Goal: Check status: Check status

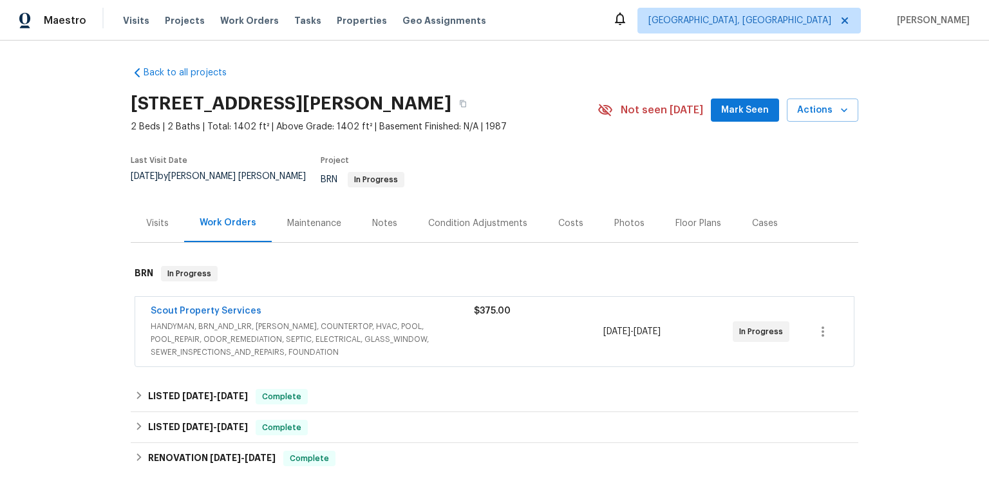
scroll to position [141, 0]
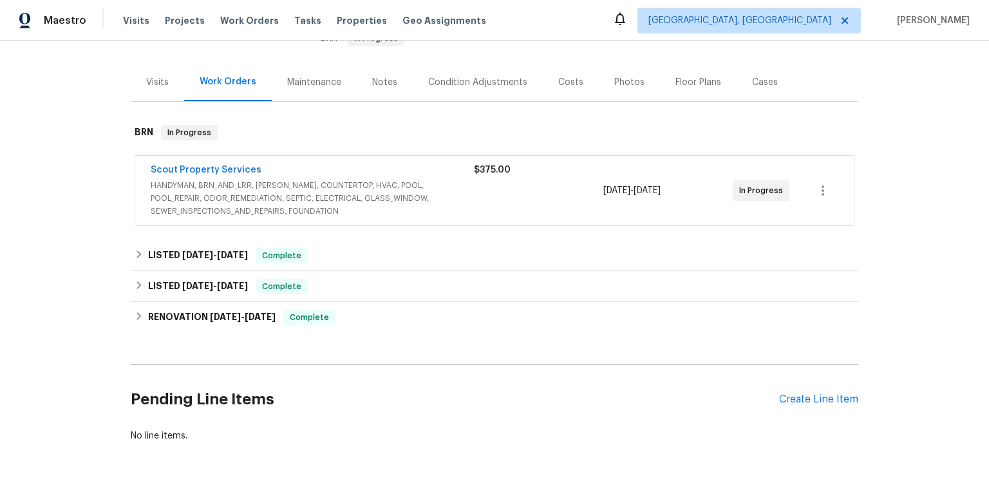
click at [267, 220] on div "Scout Property Services HANDYMAN, BRN_AND_LRR, [PERSON_NAME], COUNTERTOP, HVAC,…" at bounding box center [494, 191] width 719 height 70
click at [261, 175] on link "Scout Property Services" at bounding box center [206, 169] width 111 height 9
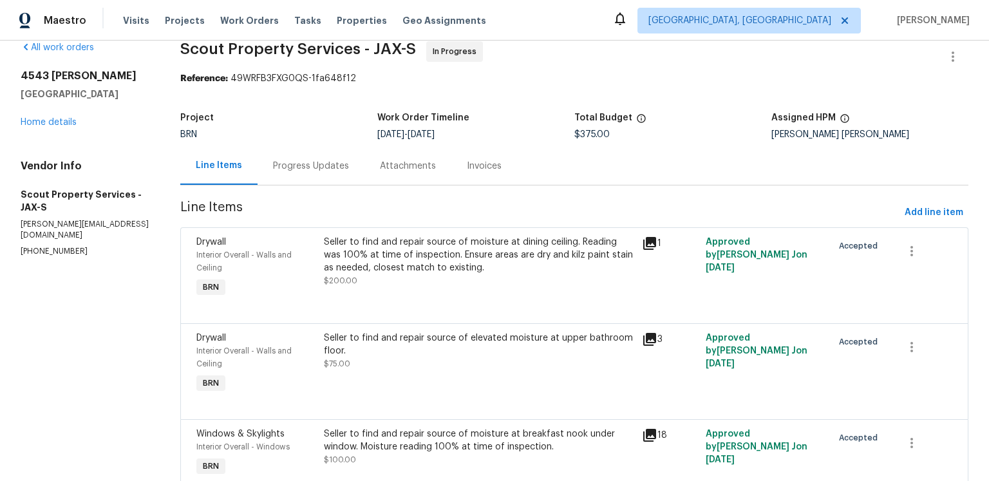
scroll to position [26, 0]
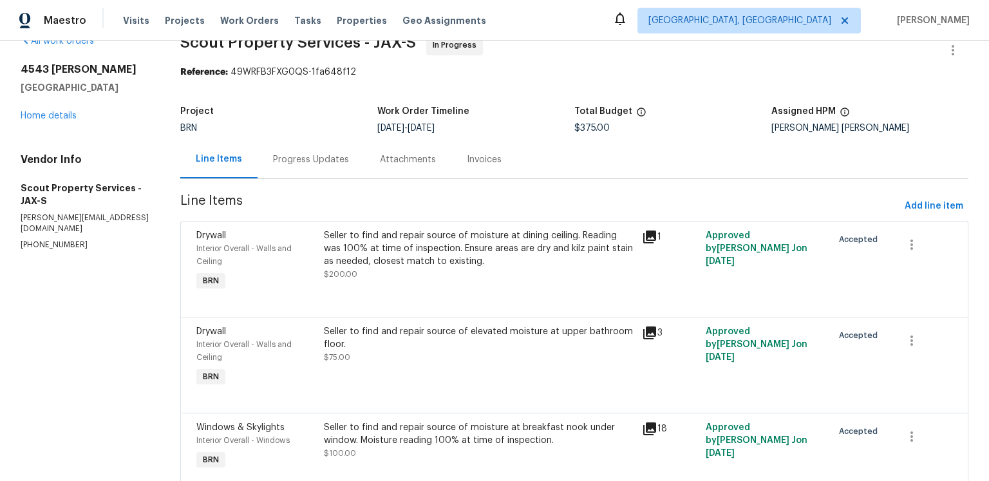
click at [337, 166] on div "Progress Updates" at bounding box center [311, 159] width 76 height 13
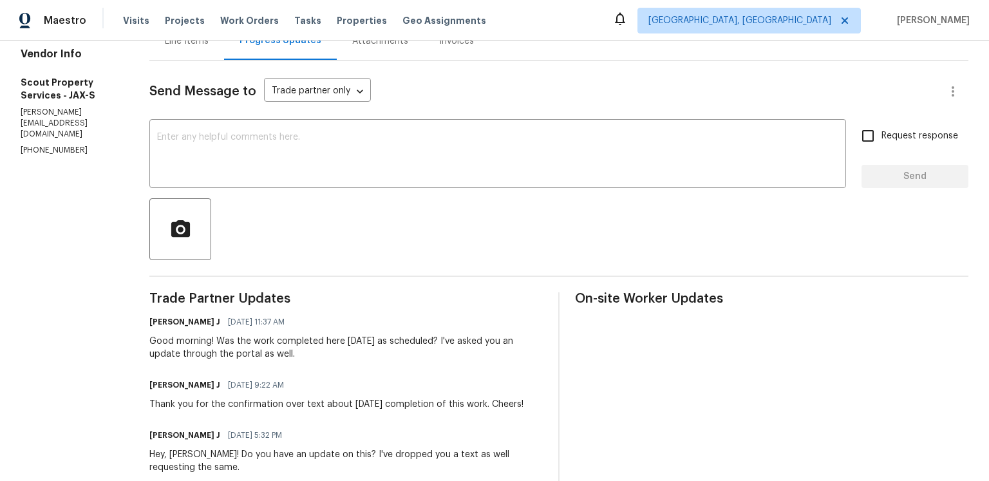
scroll to position [6, 0]
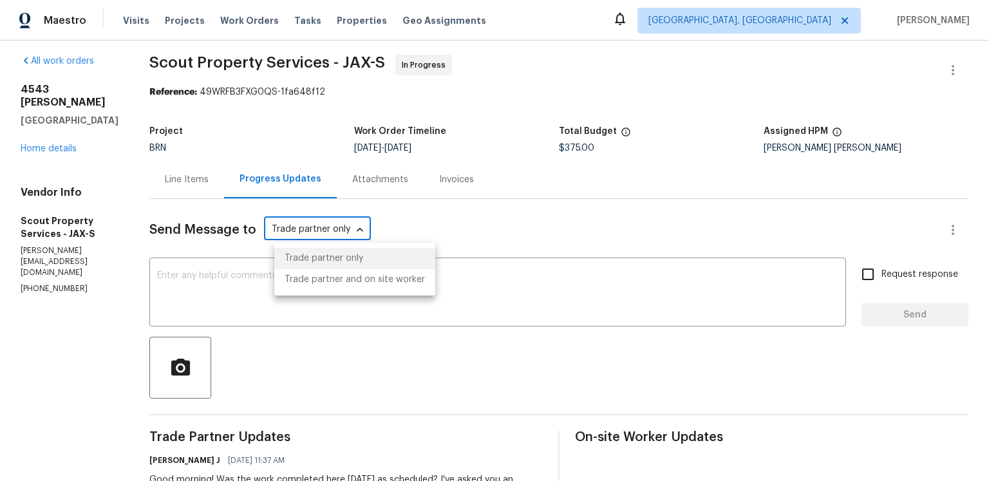
click at [370, 253] on body "Maestro Visits Projects Work Orders Tasks Properties Geo Assignments [GEOGRAPHI…" at bounding box center [494, 240] width 989 height 481
click at [536, 248] on div at bounding box center [494, 240] width 989 height 481
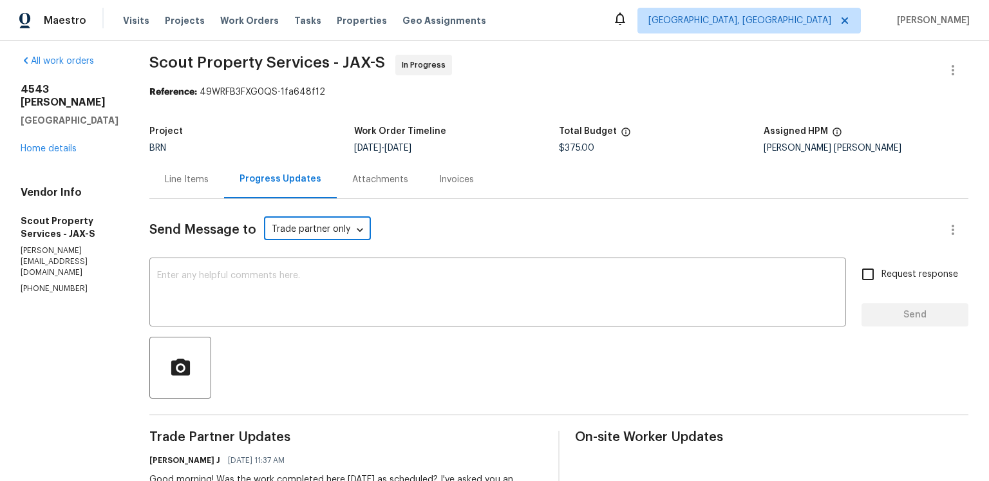
click at [536, 245] on div "Send Message to Trade partner only Trade partner only ​" at bounding box center [543, 229] width 788 height 31
click at [192, 186] on div "Line Items" at bounding box center [187, 179] width 44 height 13
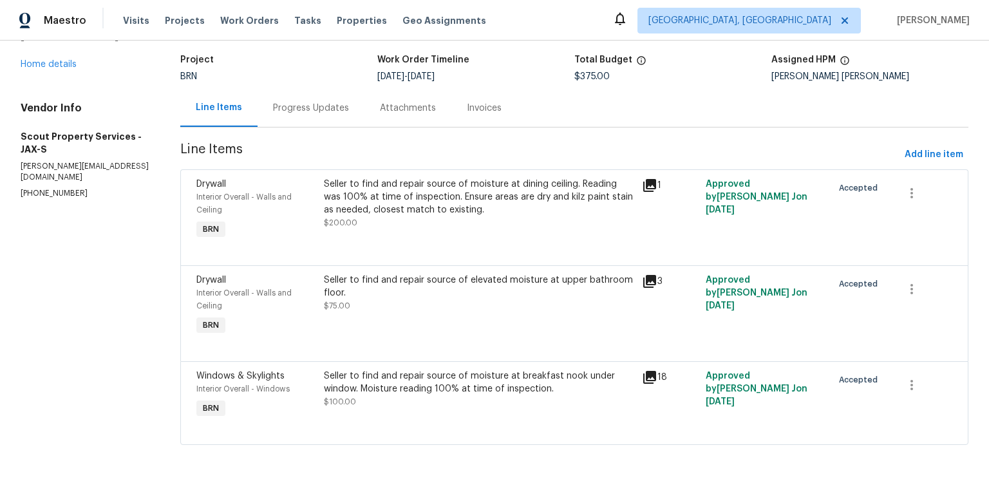
scroll to position [174, 0]
click at [652, 179] on icon at bounding box center [649, 185] width 13 height 13
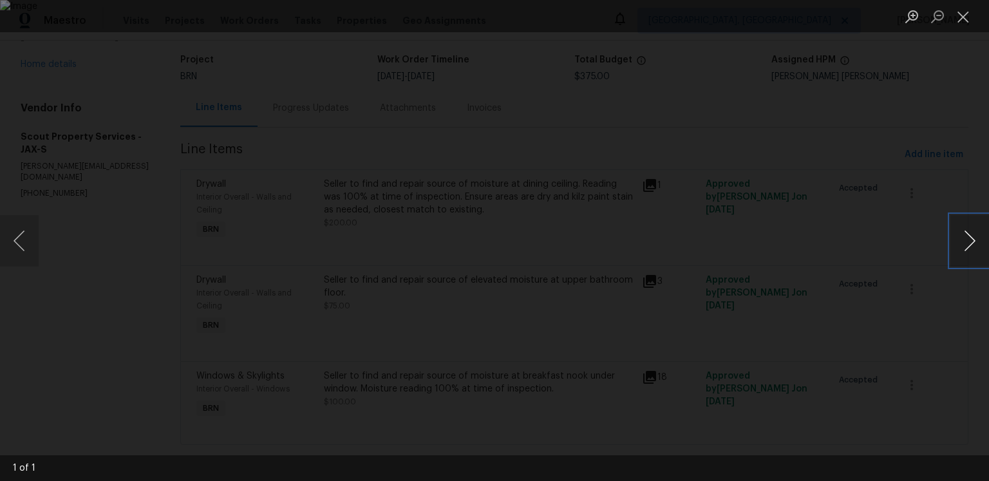
click at [963, 242] on button "Next image" at bounding box center [969, 241] width 39 height 52
click at [959, 23] on button "Close lightbox" at bounding box center [963, 16] width 26 height 23
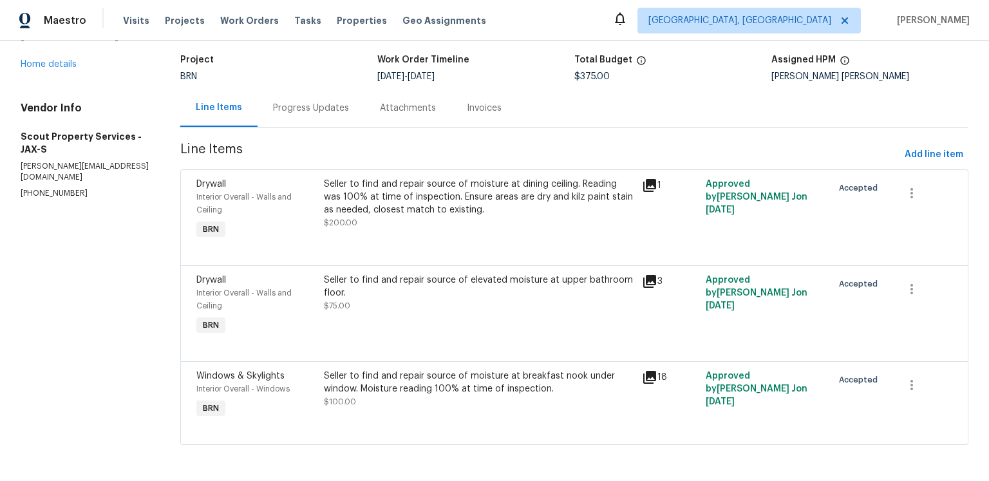
click at [654, 274] on icon at bounding box center [649, 281] width 15 height 15
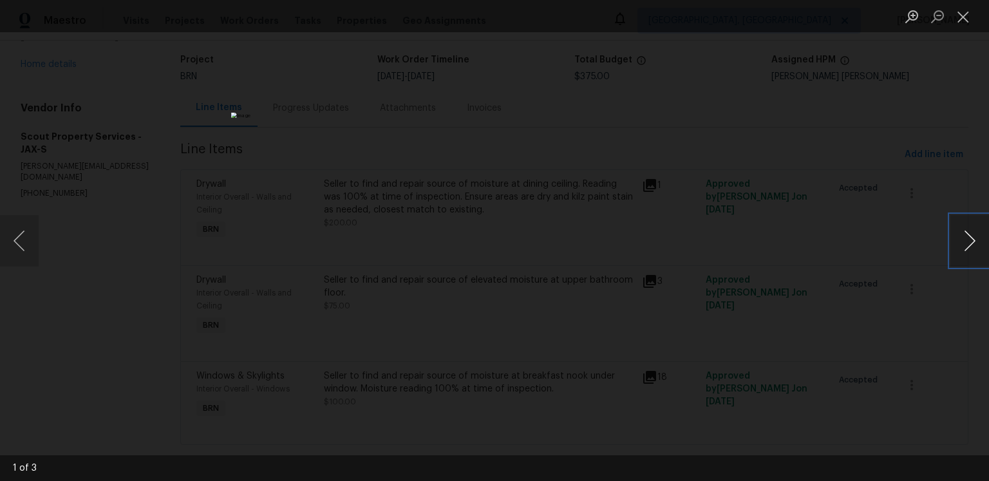
click at [957, 239] on button "Next image" at bounding box center [969, 241] width 39 height 52
click at [958, 23] on button "Close lightbox" at bounding box center [963, 16] width 26 height 23
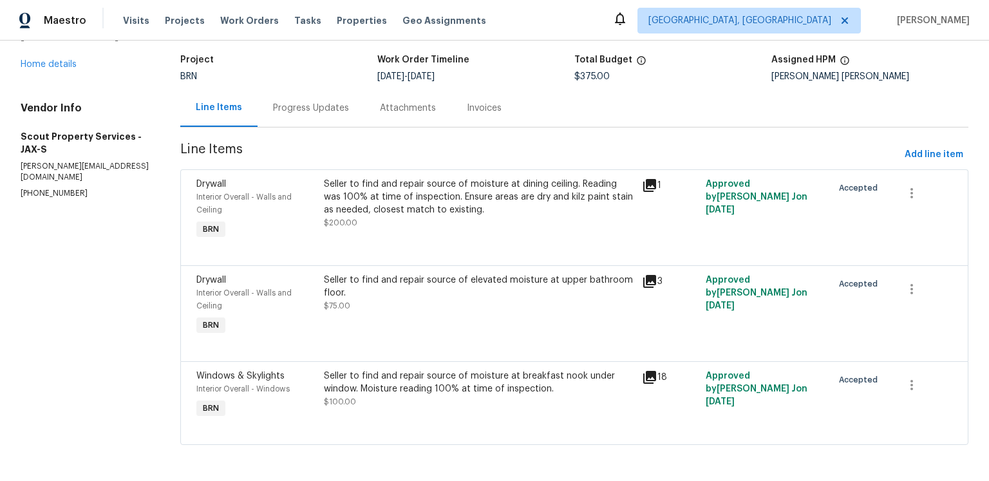
click at [652, 371] on icon at bounding box center [649, 377] width 13 height 13
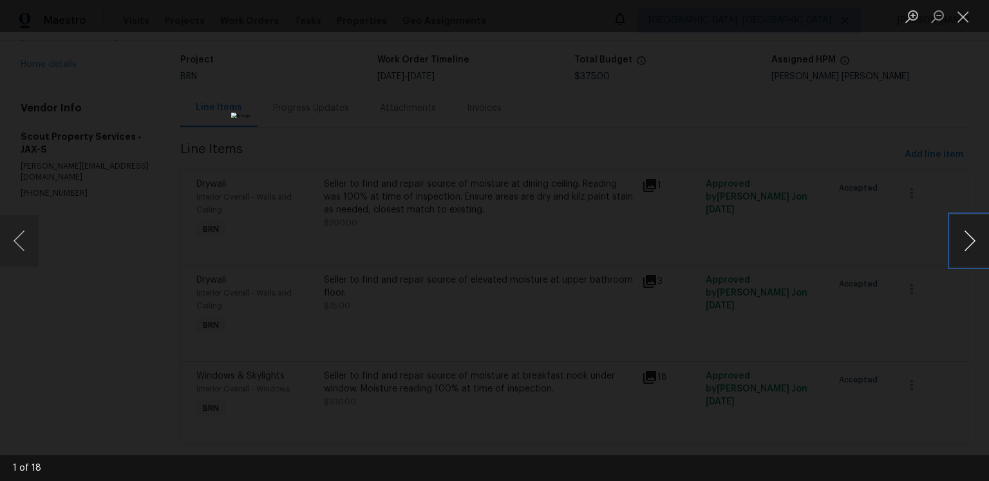
click at [952, 243] on button "Next image" at bounding box center [969, 241] width 39 height 52
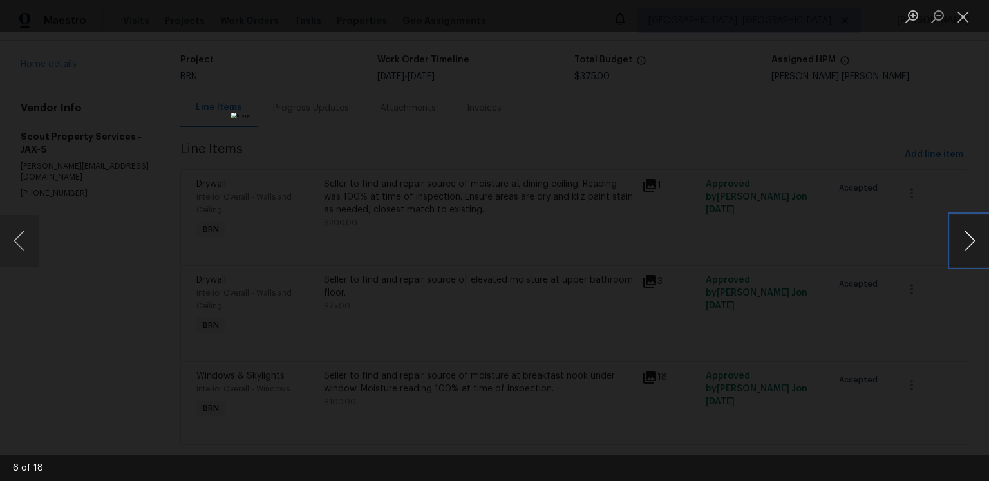
click at [952, 243] on button "Next image" at bounding box center [969, 241] width 39 height 52
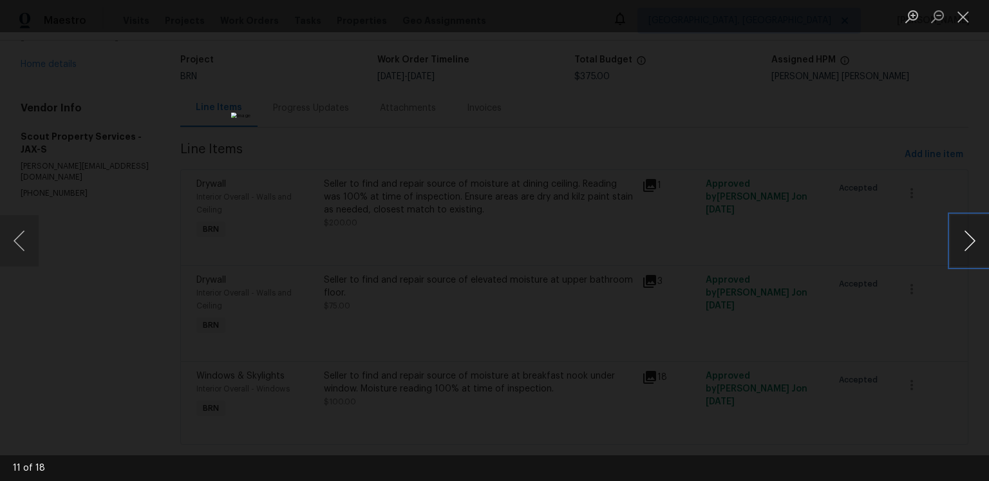
click at [952, 243] on button "Next image" at bounding box center [969, 241] width 39 height 52
click at [948, 30] on li "Lightbox" at bounding box center [938, 16] width 26 height 32
click at [961, 17] on button "Close lightbox" at bounding box center [963, 16] width 26 height 23
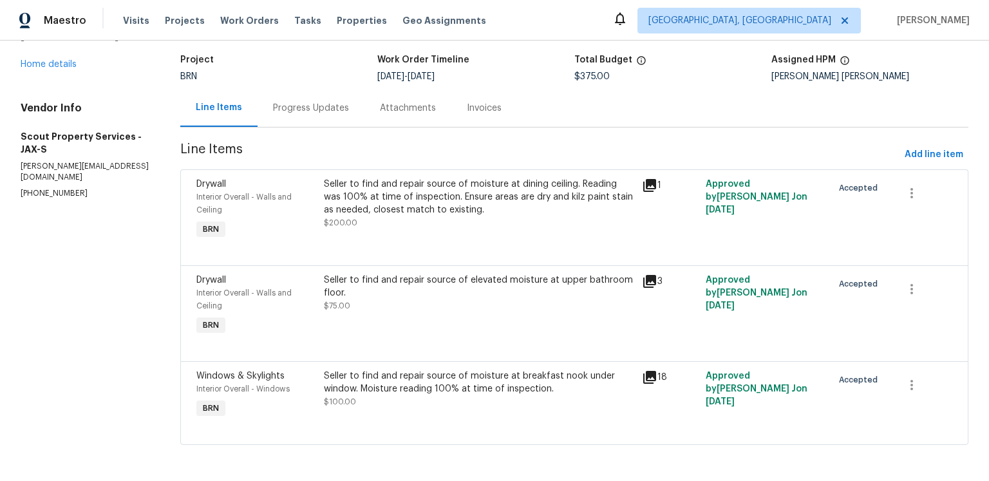
scroll to position [0, 0]
